Goal: Task Accomplishment & Management: Manage account settings

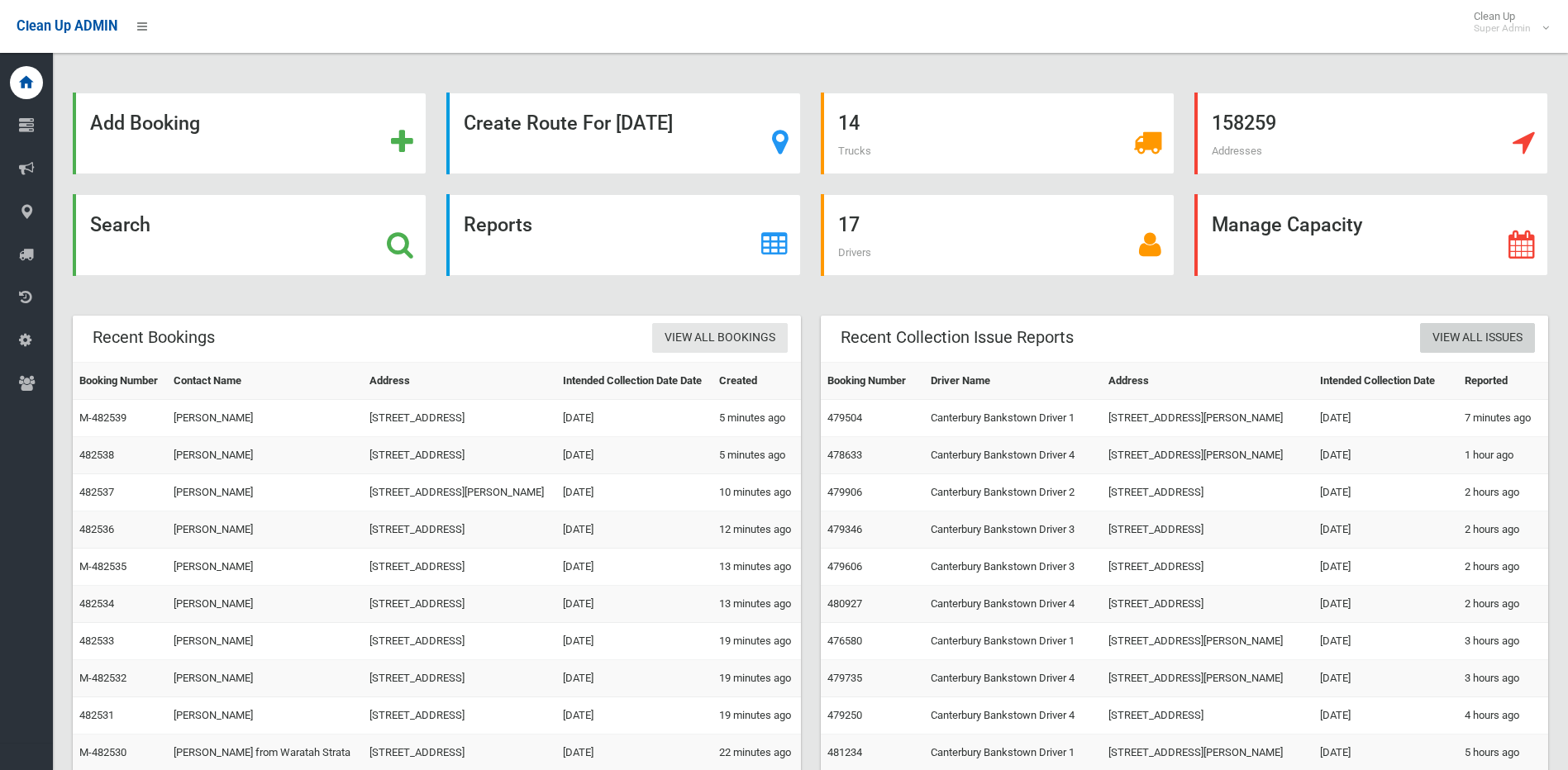
click at [1471, 345] on link "View All Issues" at bounding box center [1477, 338] width 115 height 30
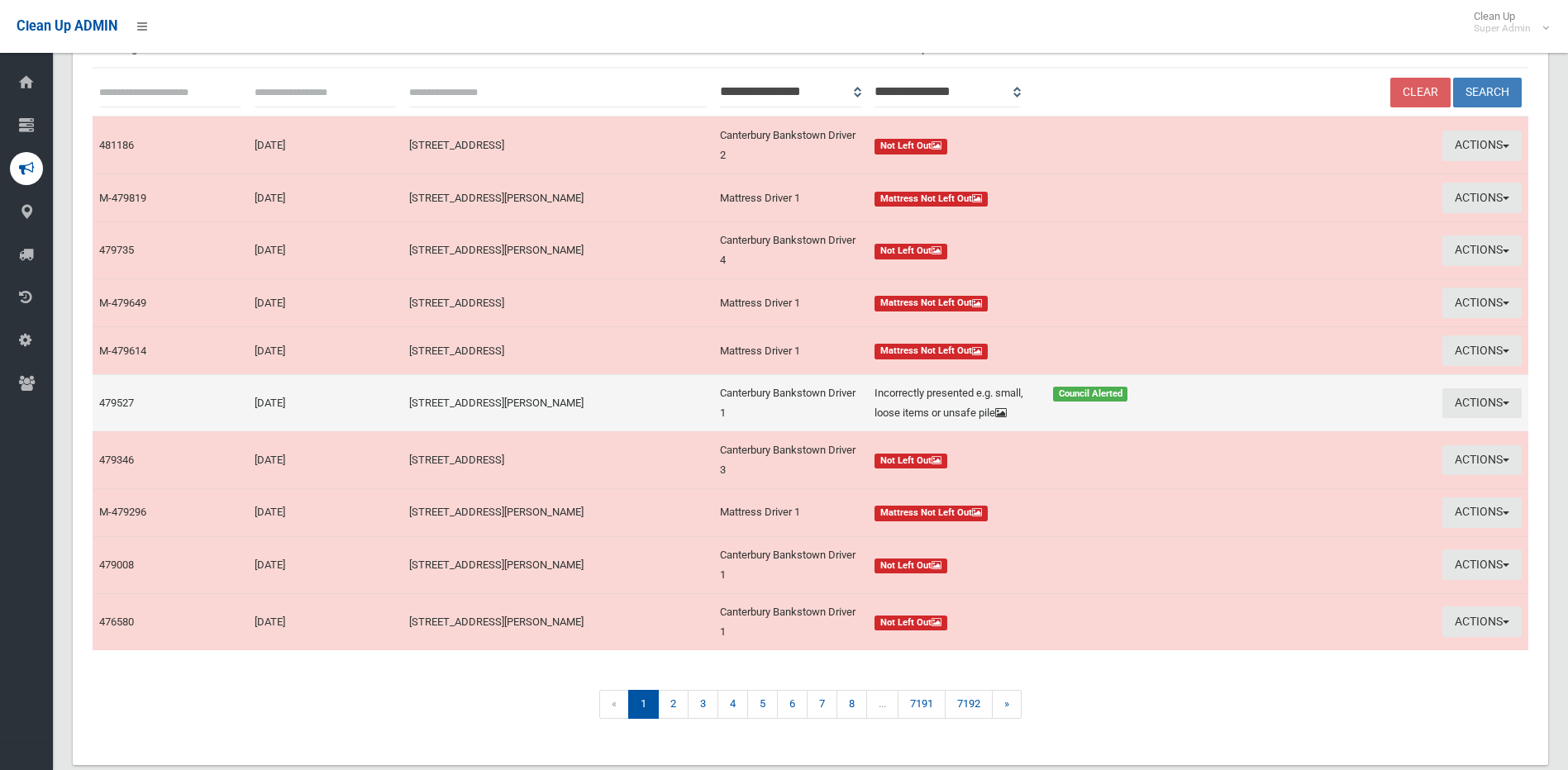
scroll to position [179, 0]
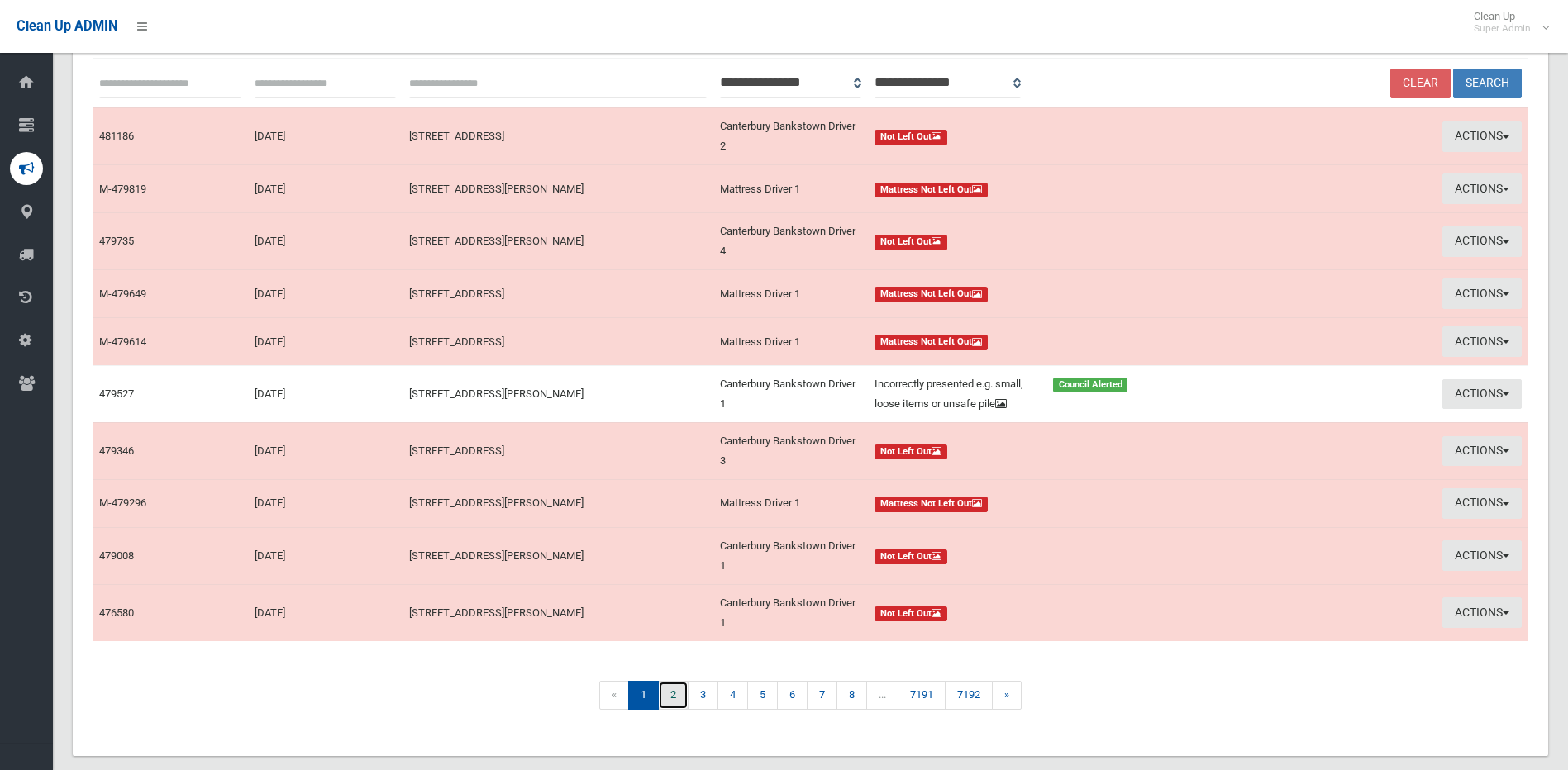
click at [673, 680] on link "2" at bounding box center [673, 695] width 30 height 29
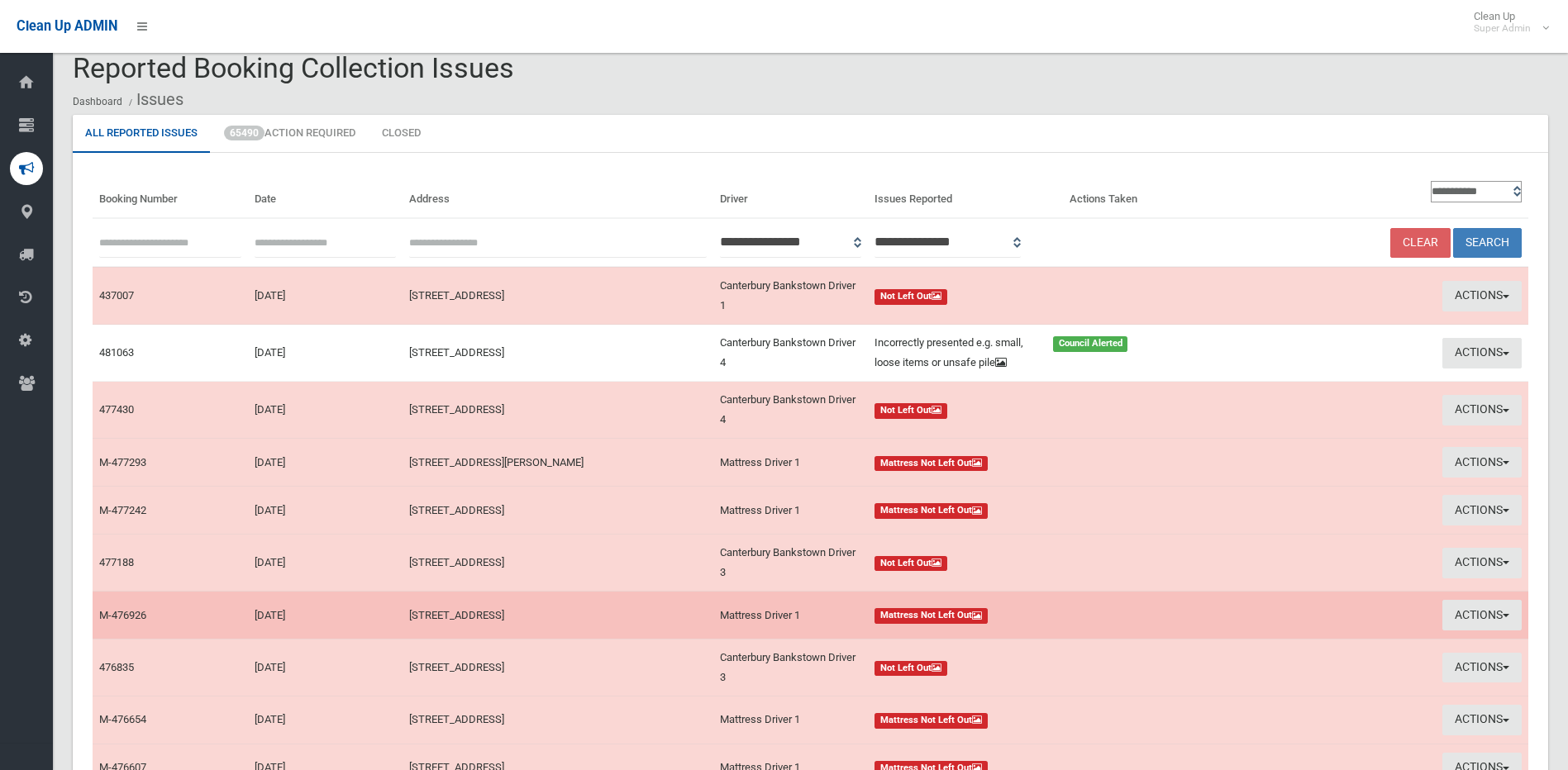
scroll to position [166, 0]
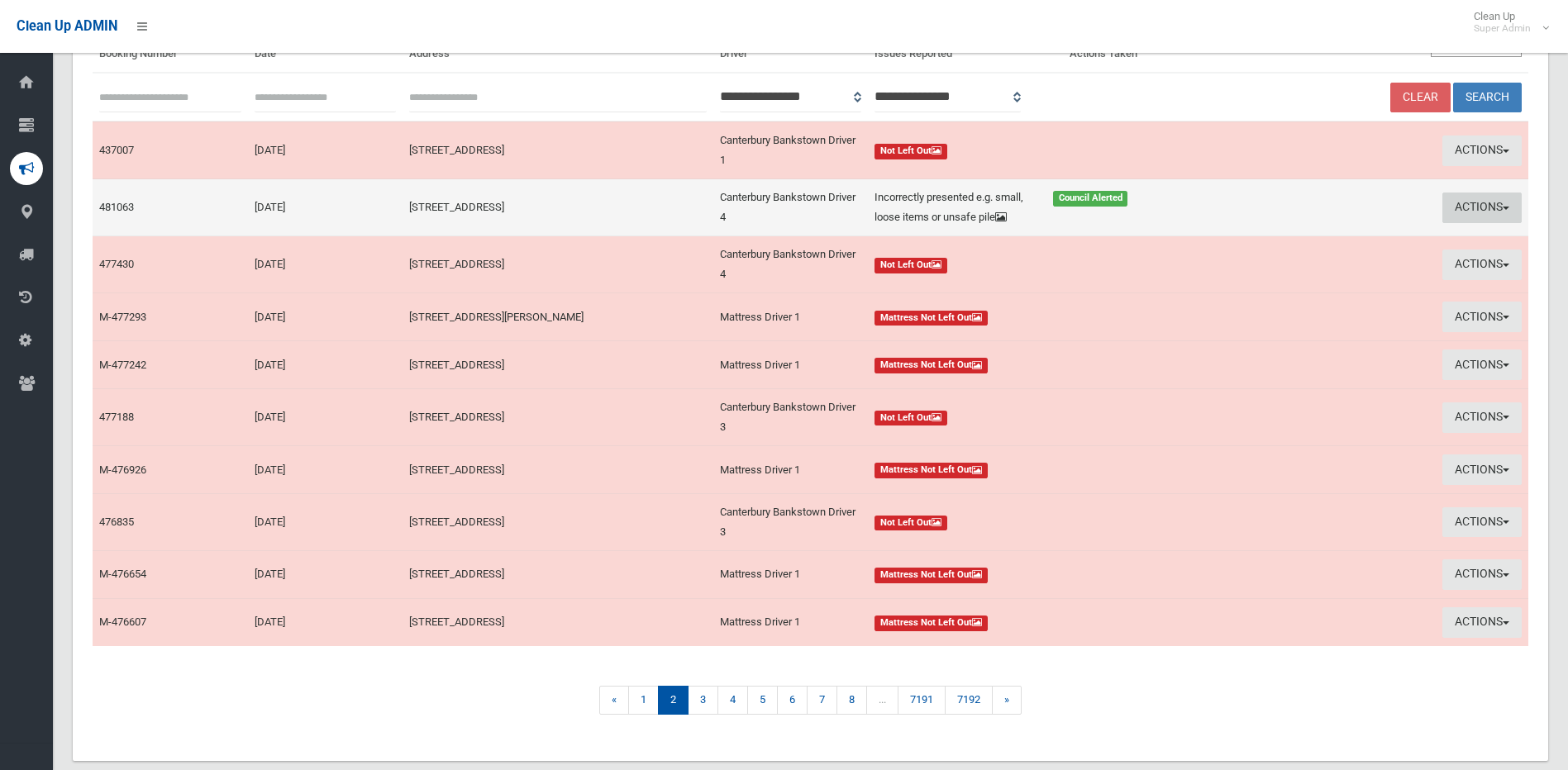
click at [1464, 201] on button "Actions" at bounding box center [1481, 208] width 80 height 30
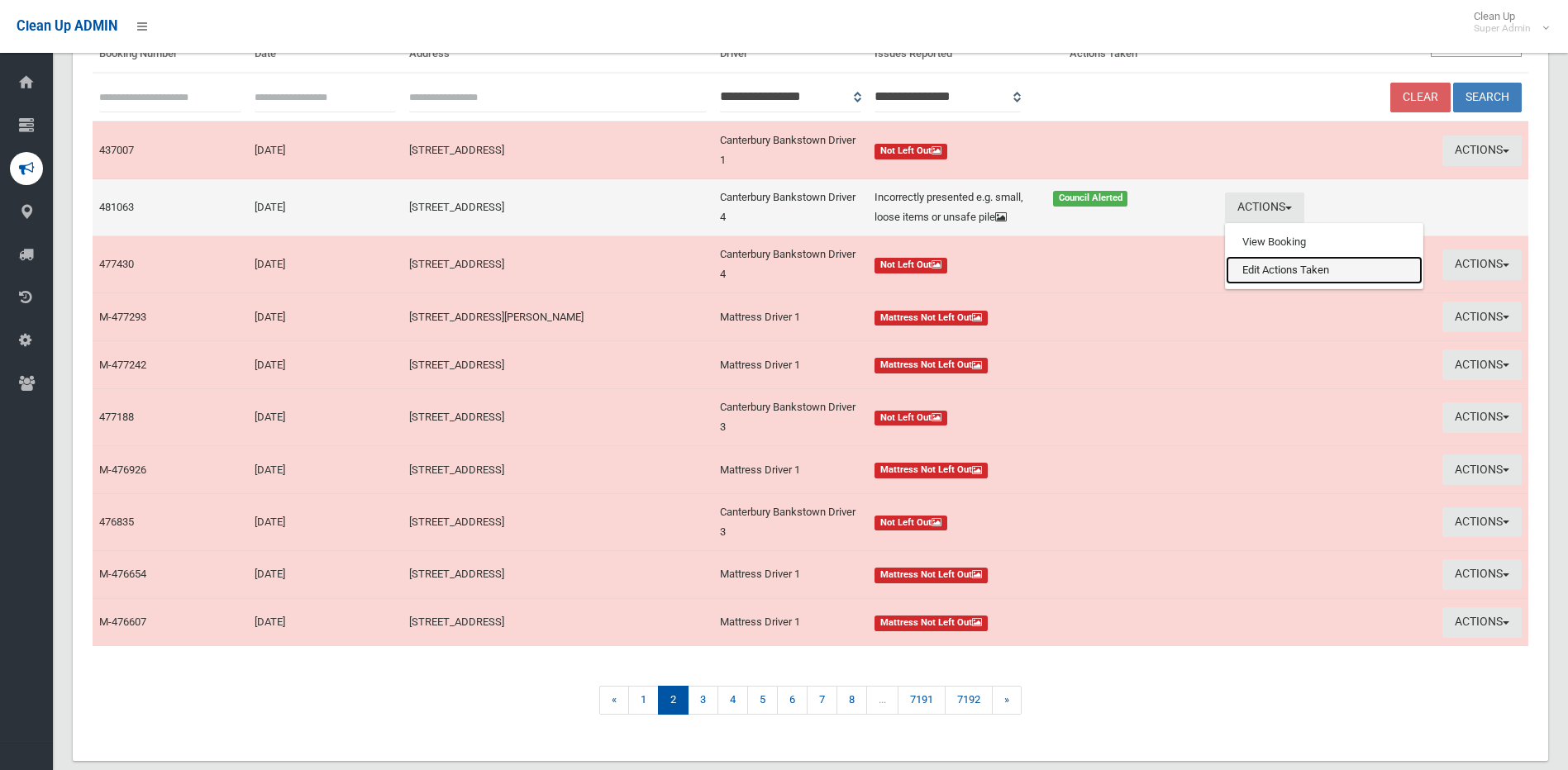
click at [1290, 277] on link "Edit Actions Taken" at bounding box center [1324, 270] width 197 height 28
